Goal: Task Accomplishment & Management: Use online tool/utility

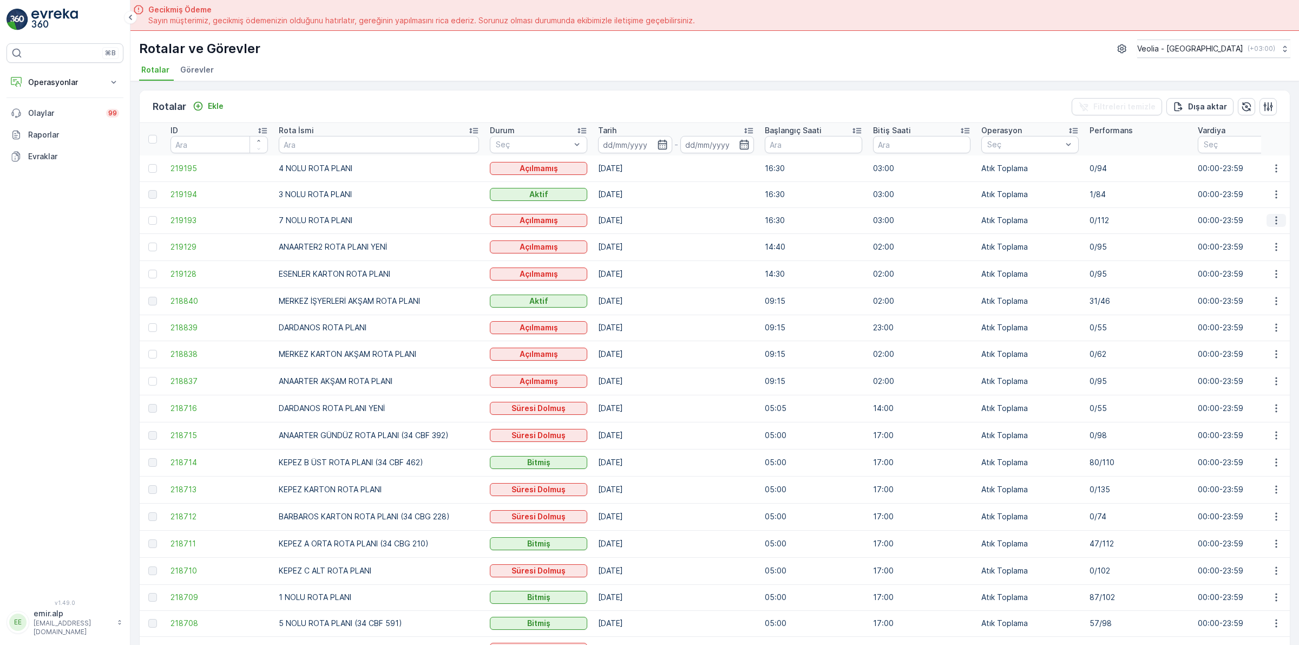
click at [1272, 215] on icon "button" at bounding box center [1276, 220] width 11 height 11
click at [1262, 278] on span "Atanan Kişiyi Değiştir" at bounding box center [1246, 282] width 76 height 11
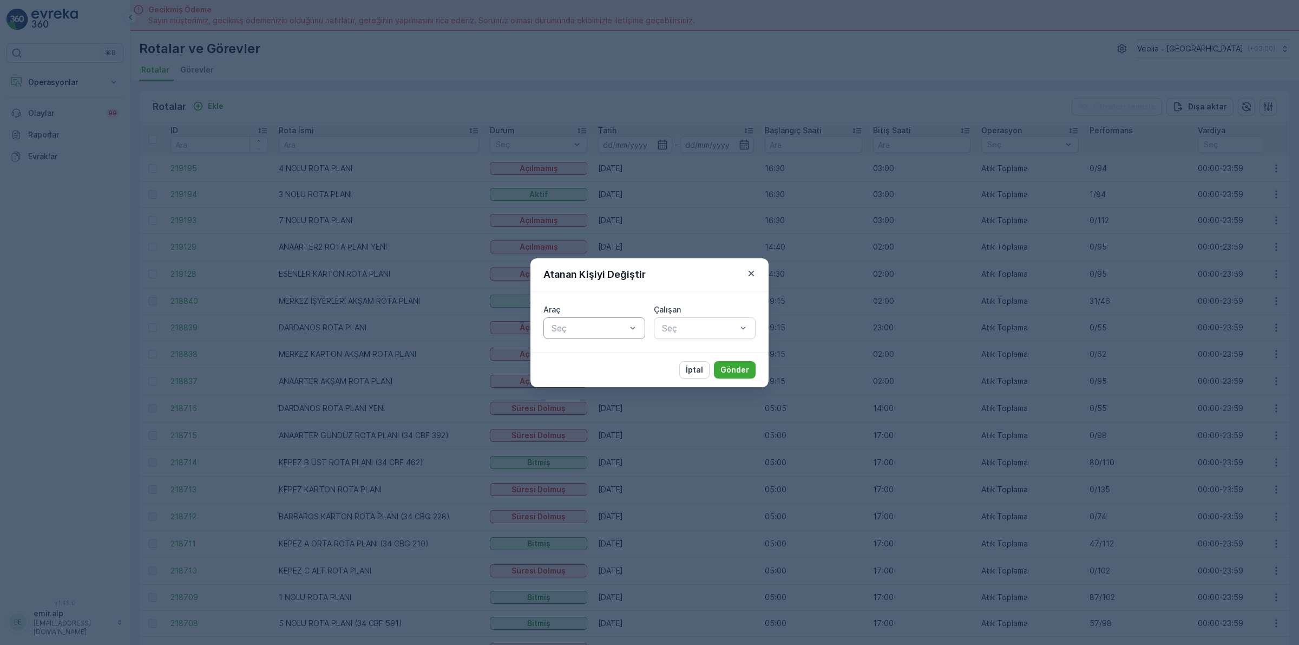
click at [633, 322] on div at bounding box center [632, 328] width 11 height 21
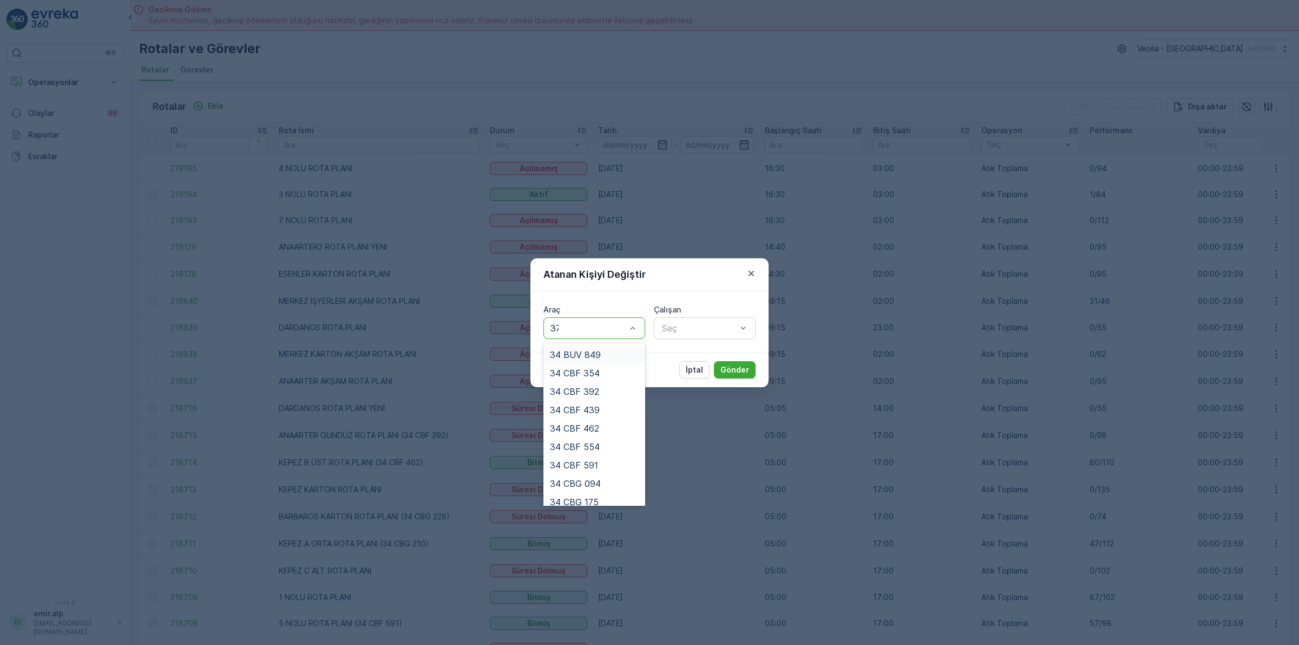
type input "374"
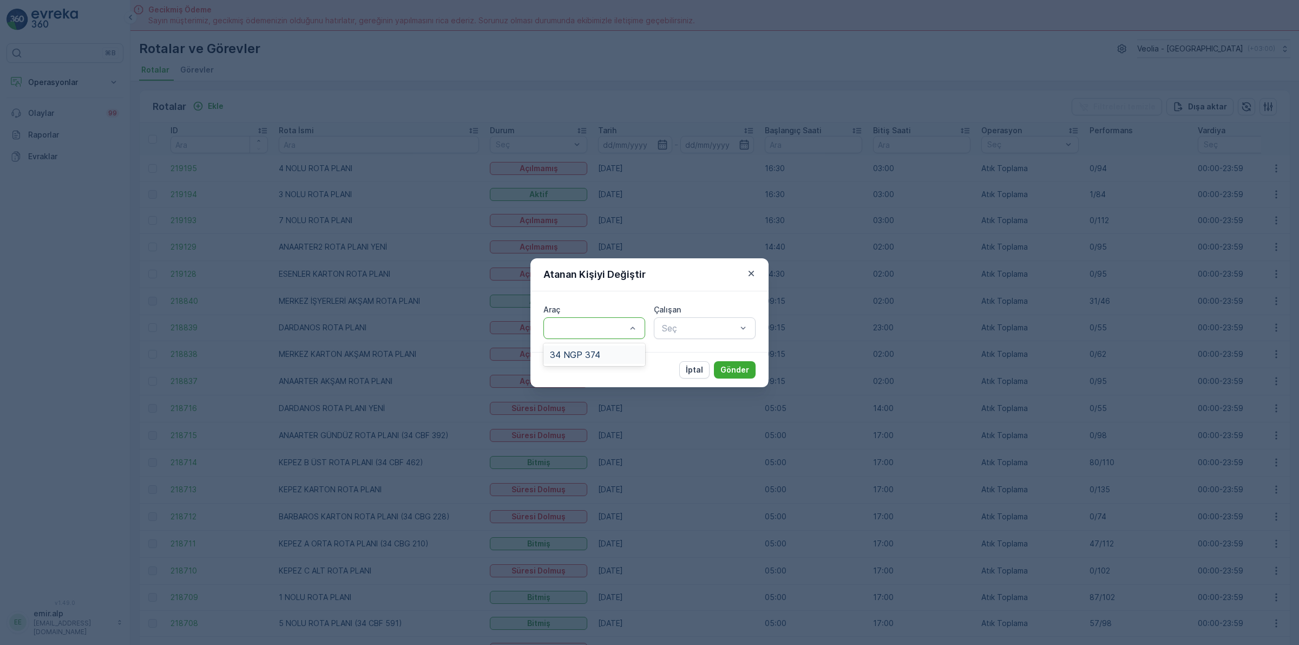
drag, startPoint x: 624, startPoint y: 338, endPoint x: 637, endPoint y: 344, distance: 14.8
click at [624, 339] on div "Araç 1 result available for search term 374. Use Up and Down to choose options,…" at bounding box center [649, 321] width 238 height 61
click at [625, 323] on div at bounding box center [588, 328] width 77 height 10
type input "374"
click at [625, 353] on div "34 NGP 374" at bounding box center [594, 355] width 89 height 10
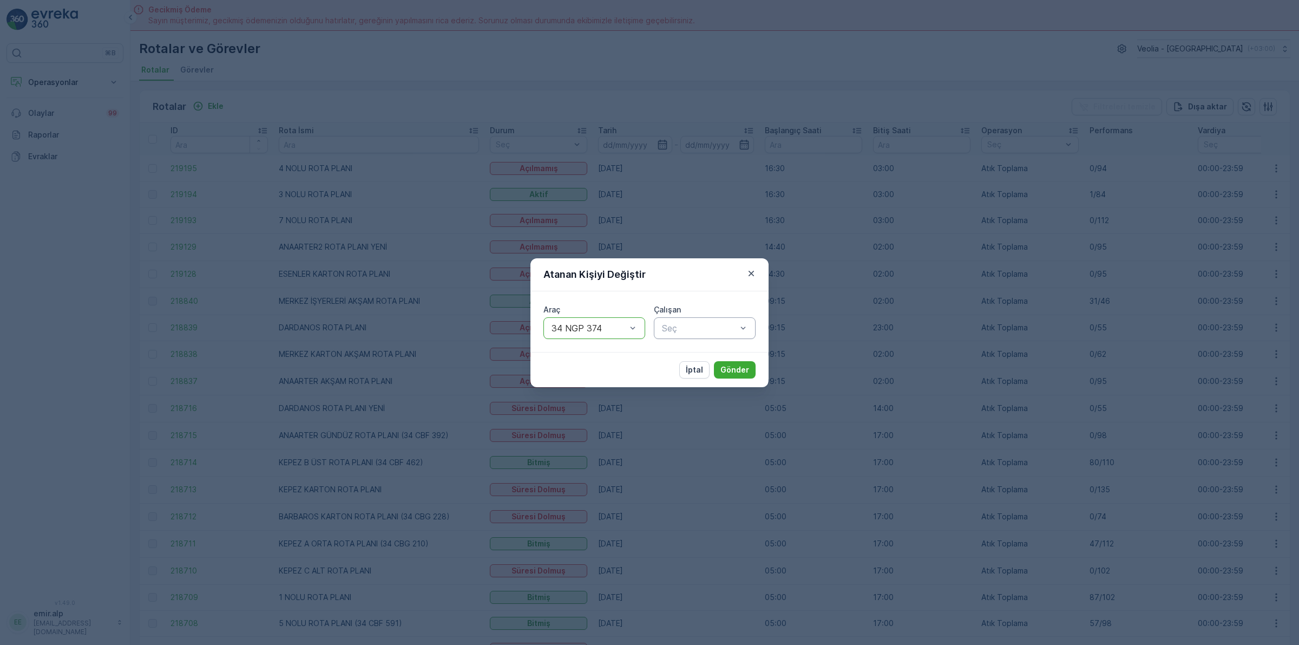
click at [682, 325] on div at bounding box center [699, 328] width 77 height 10
type input "TU"
click at [690, 347] on div "[PERSON_NAME]" at bounding box center [705, 354] width 102 height 18
click at [732, 366] on p "Gönder" at bounding box center [734, 369] width 29 height 11
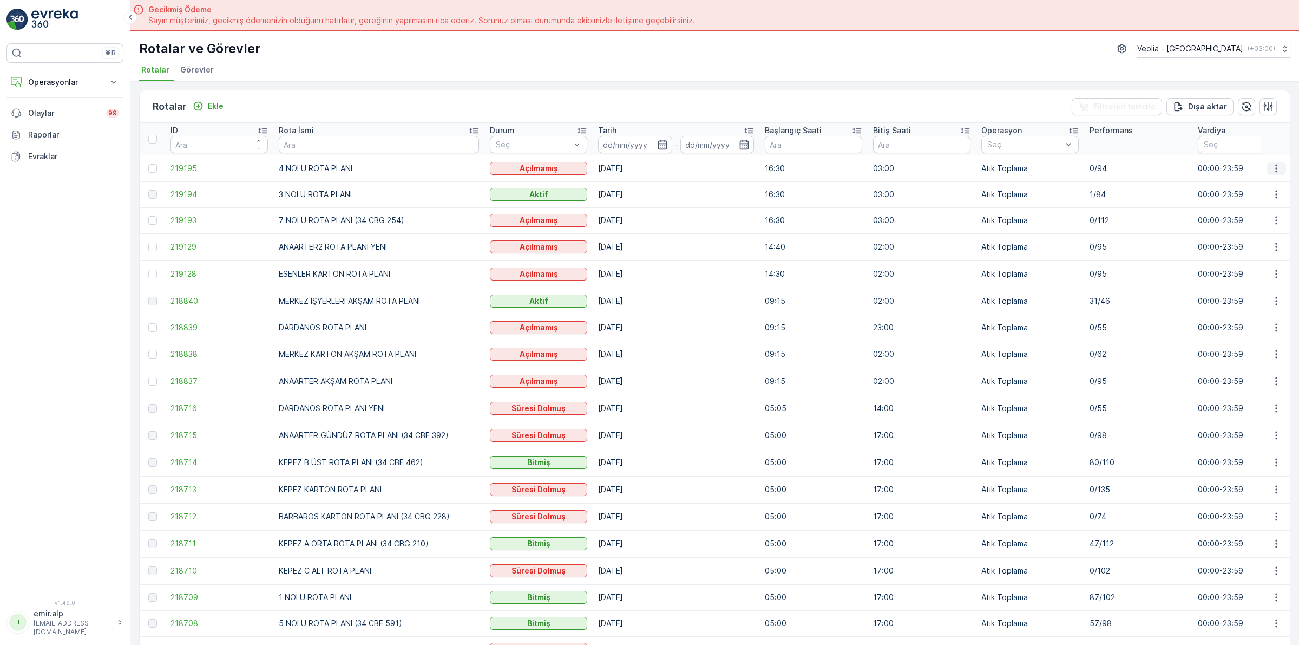
click at [1272, 166] on icon "button" at bounding box center [1276, 168] width 11 height 11
click at [1208, 227] on span "Atanan Kişiyi Değiştir" at bounding box center [1246, 230] width 76 height 11
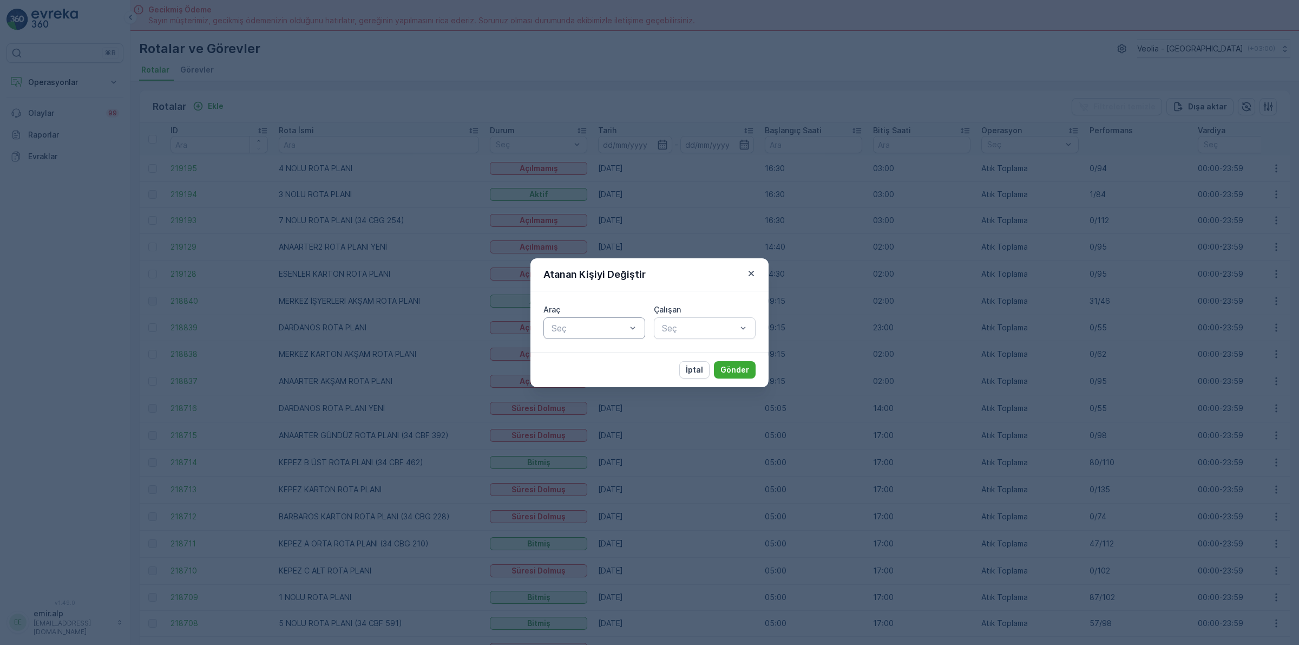
click at [608, 317] on div "Seç" at bounding box center [594, 328] width 102 height 22
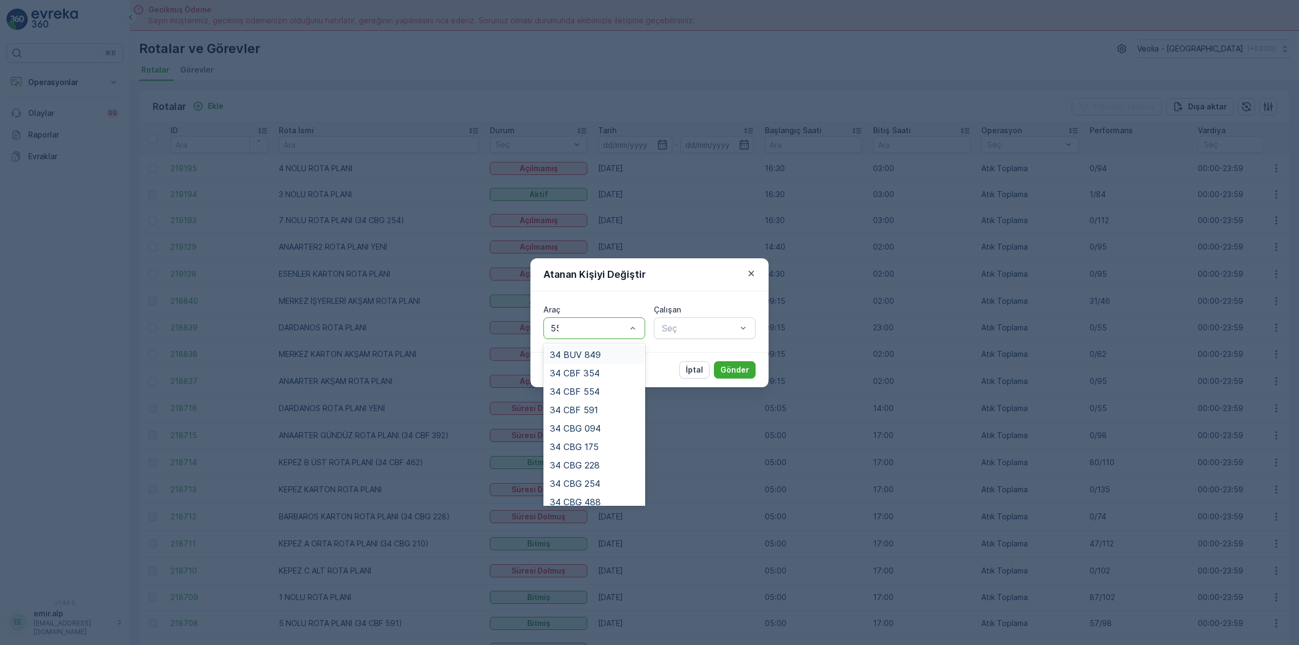
type input "554"
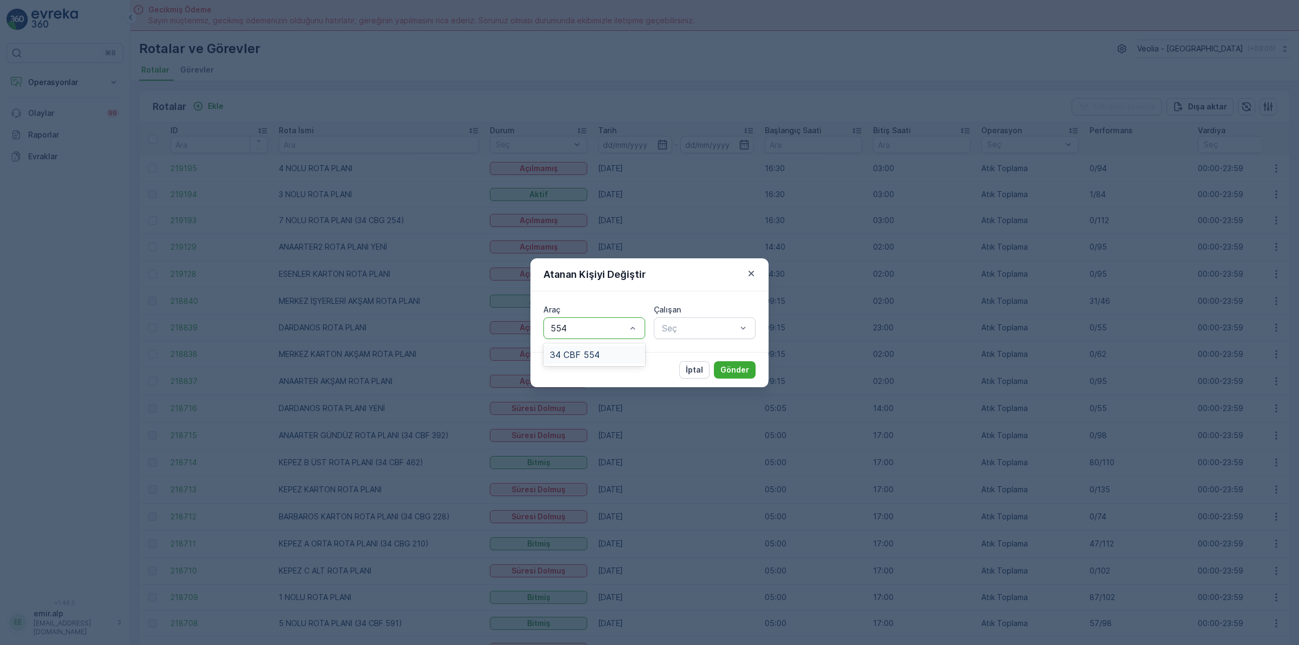
click at [618, 351] on div "34 CBF 554" at bounding box center [594, 355] width 89 height 10
click at [681, 328] on div at bounding box center [699, 328] width 77 height 10
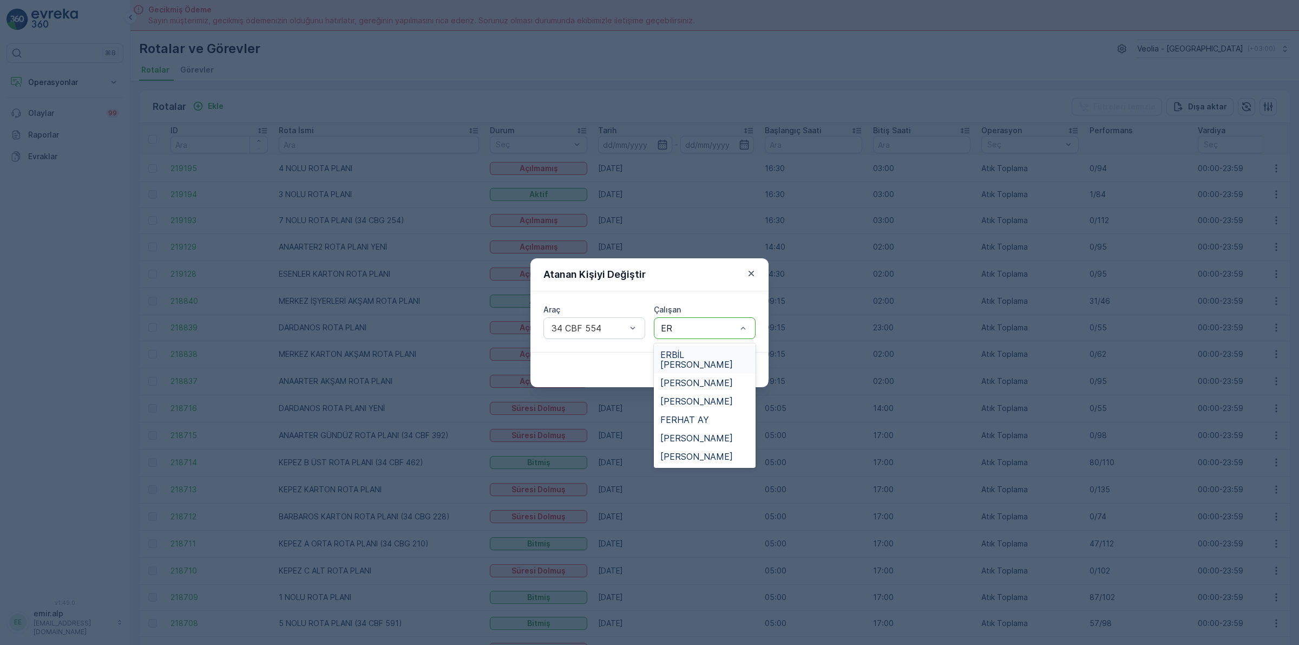
type input "ERK"
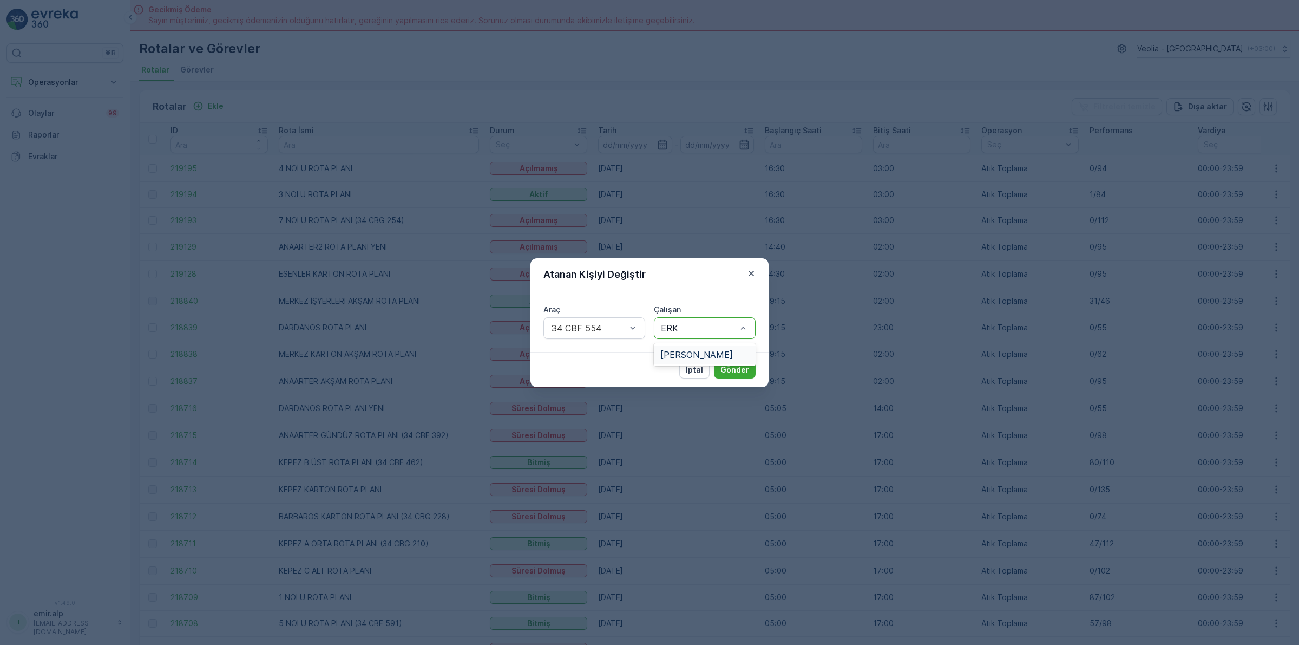
drag, startPoint x: 684, startPoint y: 348, endPoint x: 690, endPoint y: 349, distance: 6.6
click at [685, 350] on span "[PERSON_NAME]" at bounding box center [696, 355] width 73 height 10
click at [731, 372] on p "Gönder" at bounding box center [734, 369] width 29 height 11
